Goal: Task Accomplishment & Management: Complete application form

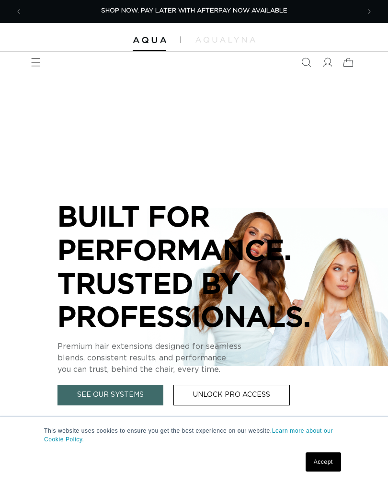
click at [242, 391] on link "Unlock Pro Access" at bounding box center [231, 395] width 116 height 21
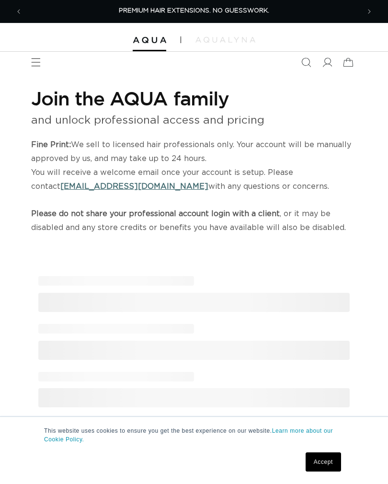
select select "US"
select select "[GEOGRAPHIC_DATA]"
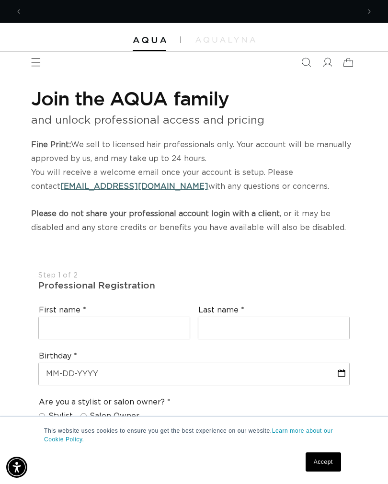
scroll to position [0, 337]
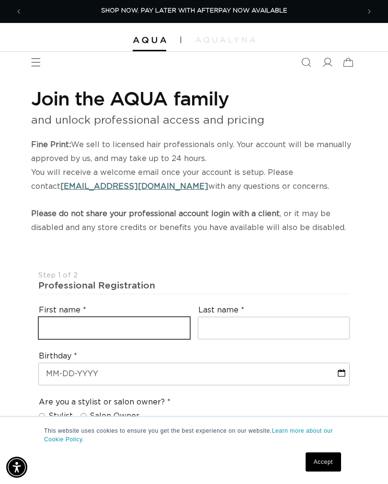
click at [104, 323] on input "text" at bounding box center [114, 328] width 151 height 22
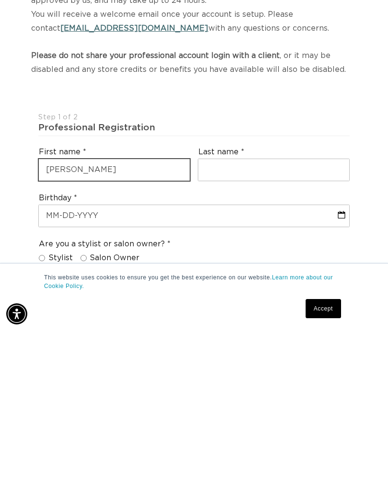
scroll to position [0, 674]
type input "Jessica"
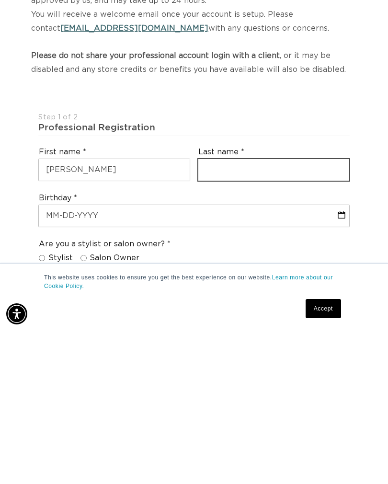
click at [247, 312] on input "text" at bounding box center [273, 323] width 151 height 22
type input "Harvey"
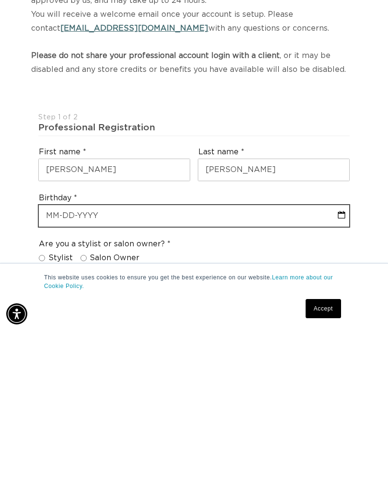
click at [133, 358] on input "text" at bounding box center [194, 369] width 310 height 22
select select "8"
select select "2025"
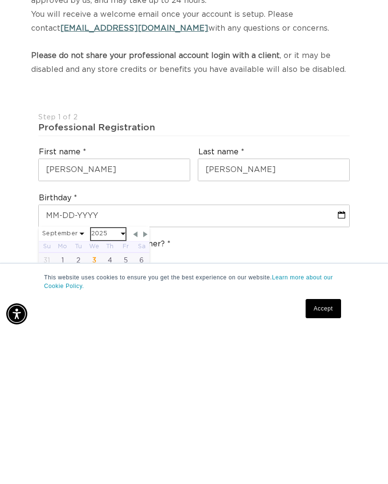
click at [113, 381] on select "2045 2044 2043 2042 2041 2040 2039 2038 2037 2036 2035 2034 2033 2032 2031 2030…" at bounding box center [108, 387] width 34 height 12
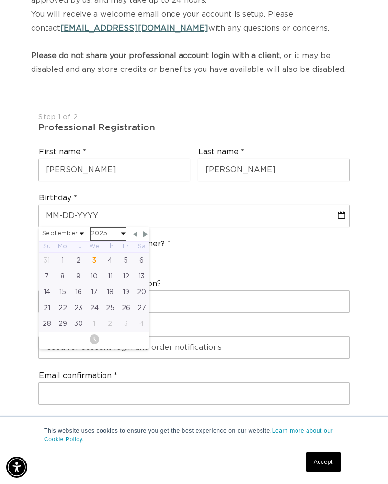
scroll to position [0, 0]
select select "8"
select select "1972"
click at [62, 228] on select "January February March April May June July August September October November De…" at bounding box center [63, 234] width 42 height 12
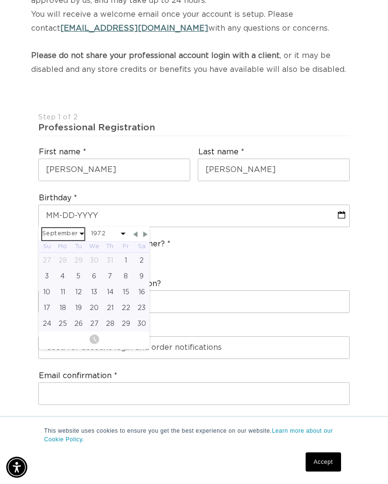
select select "3"
select select "1972"
click at [66, 320] on div "24" at bounding box center [63, 324] width 16 height 16
type input "04-24-1972"
